Goal: Complete application form

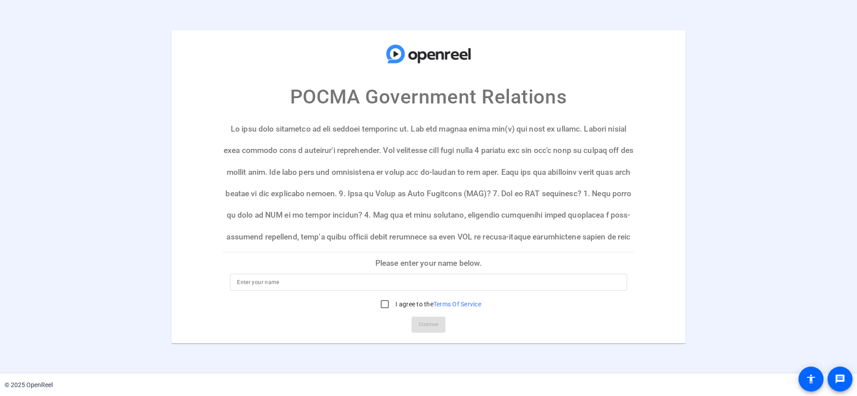
click at [276, 285] on input at bounding box center [428, 282] width 383 height 11
type input "[PERSON_NAME]"
click at [381, 304] on input "I agree to the Terms Of Service" at bounding box center [385, 304] width 18 height 18
checkbox input "true"
click at [429, 319] on span "Continue" at bounding box center [429, 324] width 20 height 13
